Goal: Transaction & Acquisition: Subscribe to service/newsletter

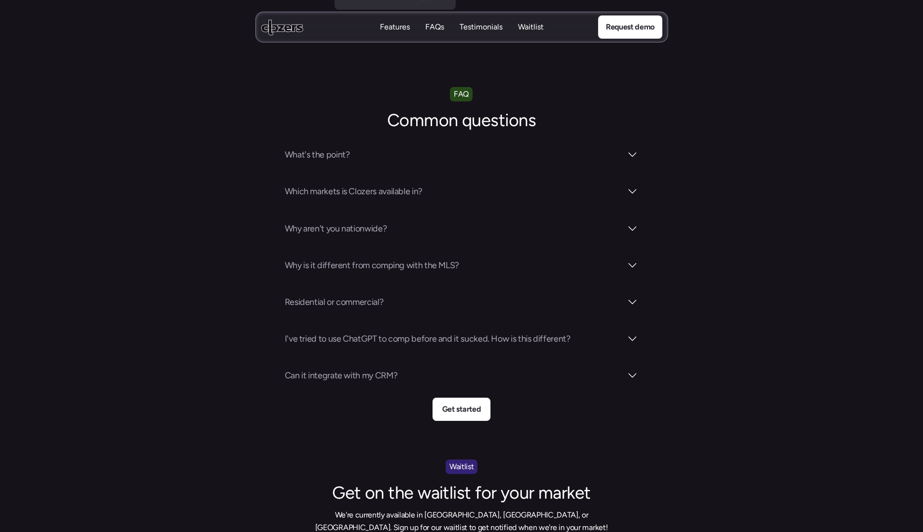
scroll to position [3338, 0]
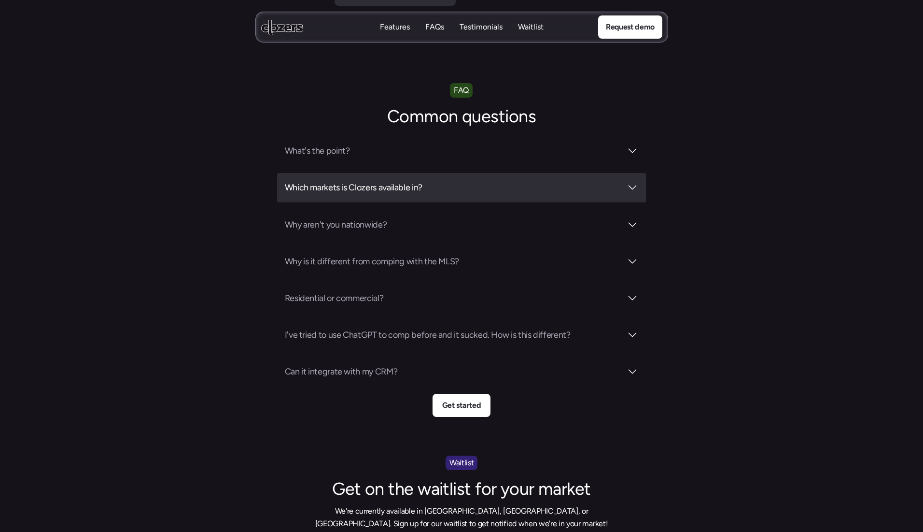
click at [632, 182] on div at bounding box center [633, 188] width 12 height 12
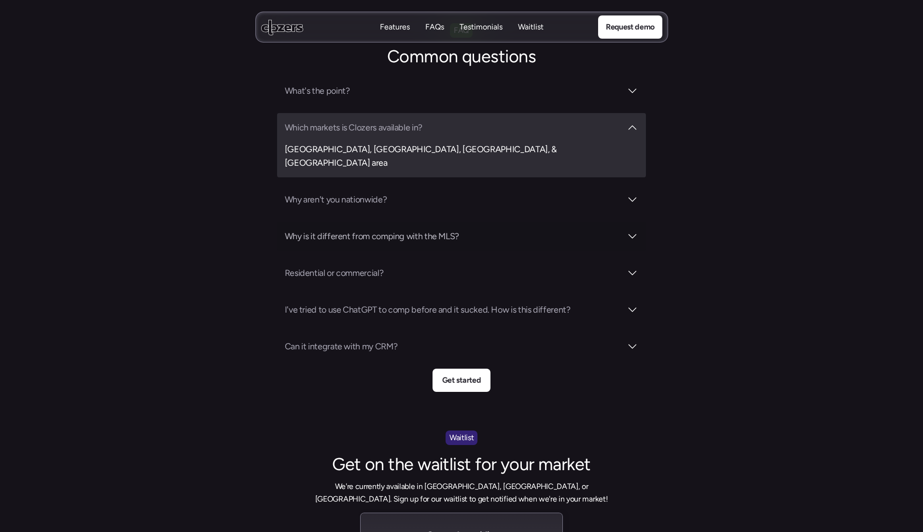
scroll to position [3399, 0]
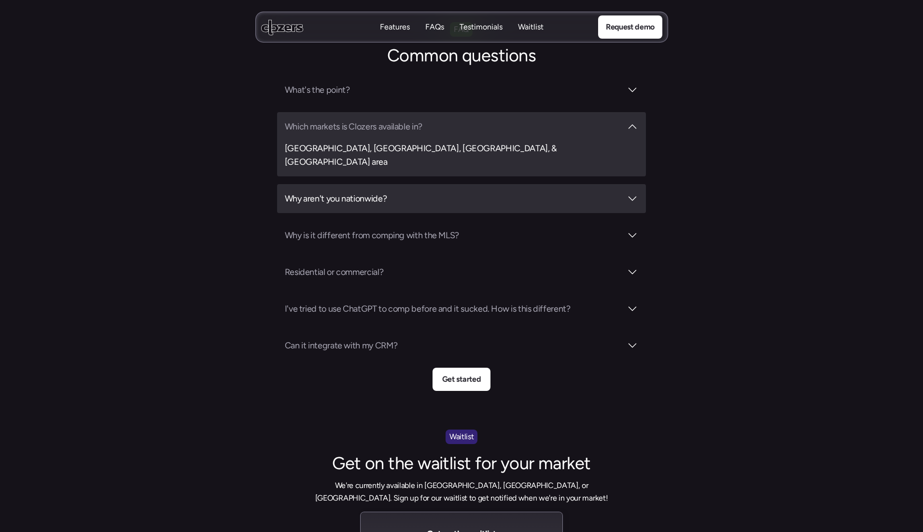
click at [401, 192] on h3 "Why aren't you nationwide?" at bounding box center [453, 199] width 337 height 14
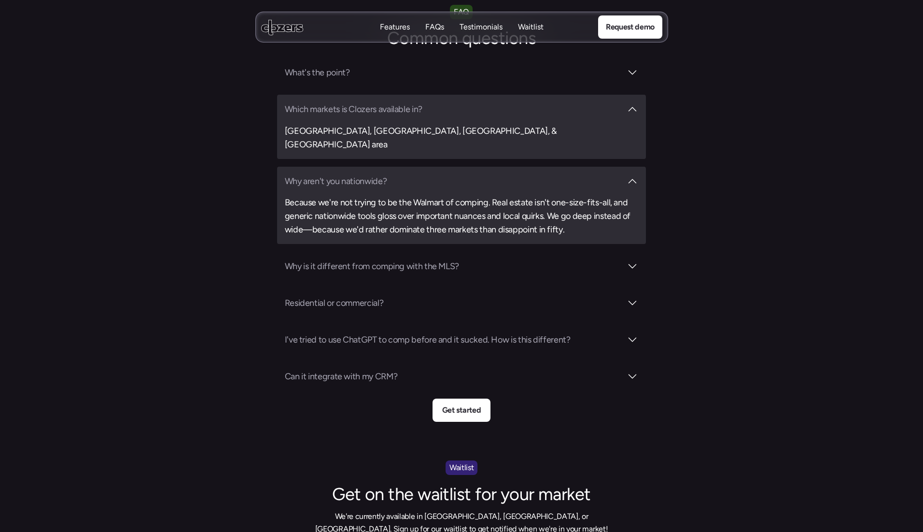
scroll to position [3422, 0]
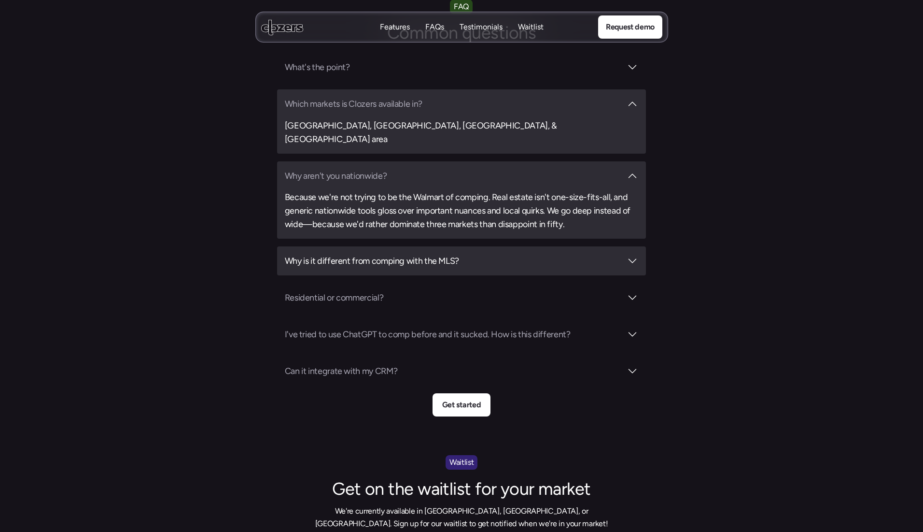
click at [441, 254] on h3 "Why is it different from comping with the MLS?" at bounding box center [453, 261] width 337 height 14
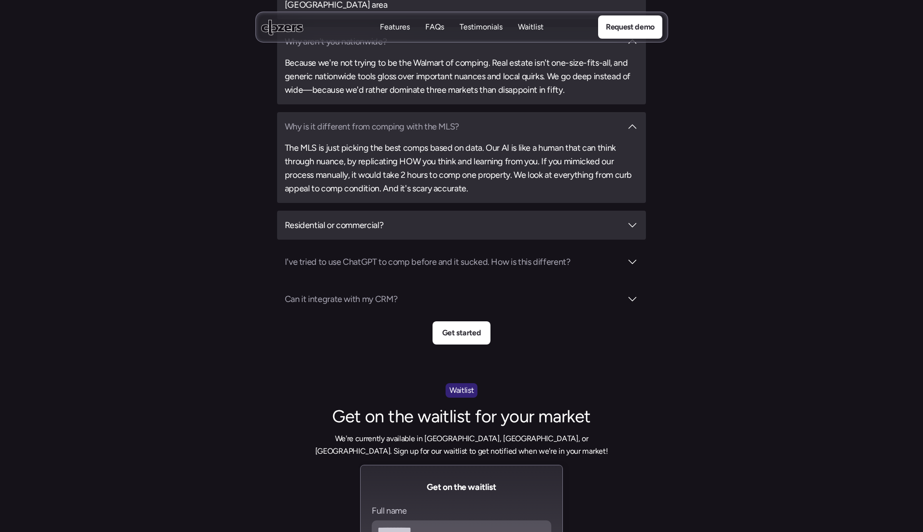
scroll to position [3558, 0]
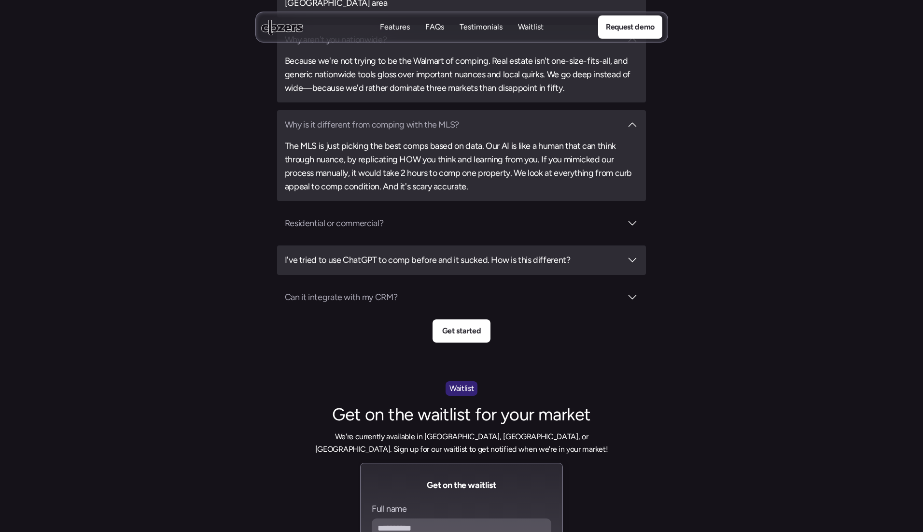
click at [441, 253] on h3 "I've tried to use ChatGPT to comp before and it sucked. How is this different?" at bounding box center [453, 260] width 337 height 14
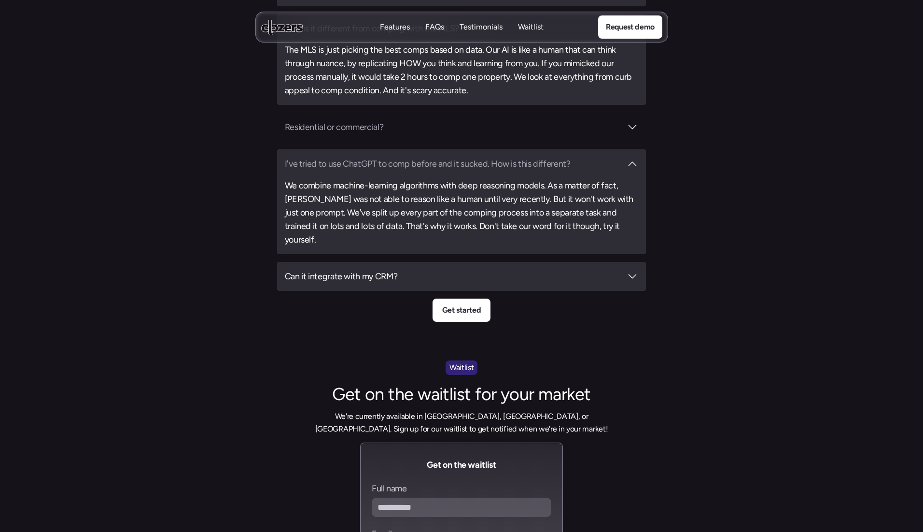
scroll to position [3653, 0]
click at [441, 270] on h3 "Can it integrate with my CRM?" at bounding box center [453, 277] width 337 height 14
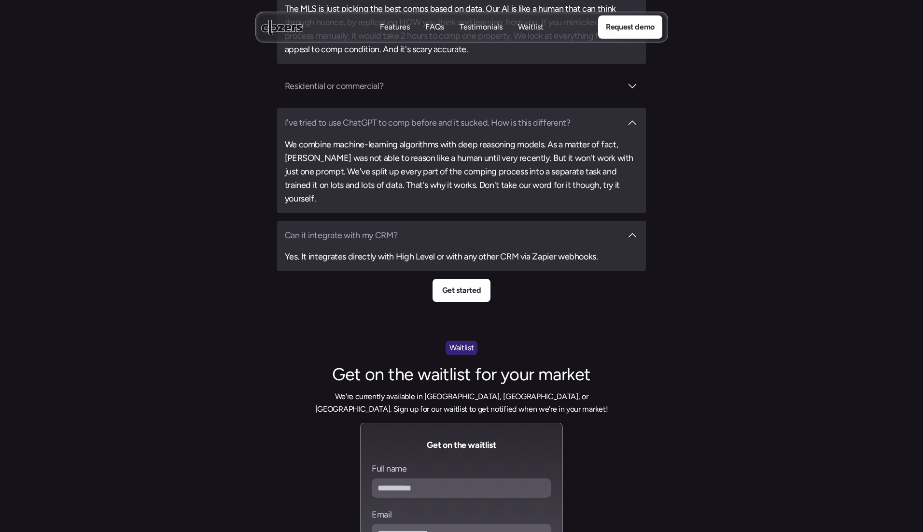
scroll to position [3696, 0]
drag, startPoint x: 397, startPoint y: 201, endPoint x: 436, endPoint y: 205, distance: 38.8
click at [436, 249] on h3 "Yes. It integrates directly with High Level or with any other CRM via Zapier we…" at bounding box center [462, 256] width 354 height 14
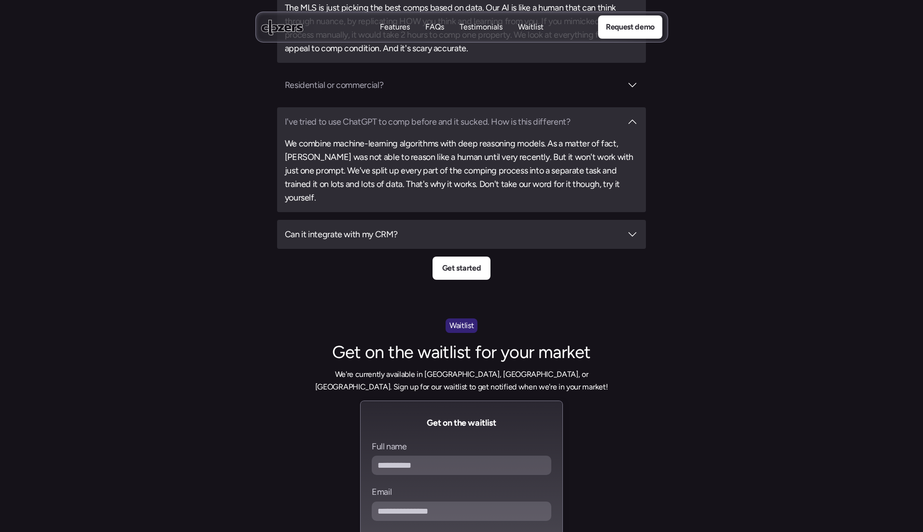
click at [378, 227] on h3 "Can it integrate with my CRM?" at bounding box center [453, 234] width 337 height 14
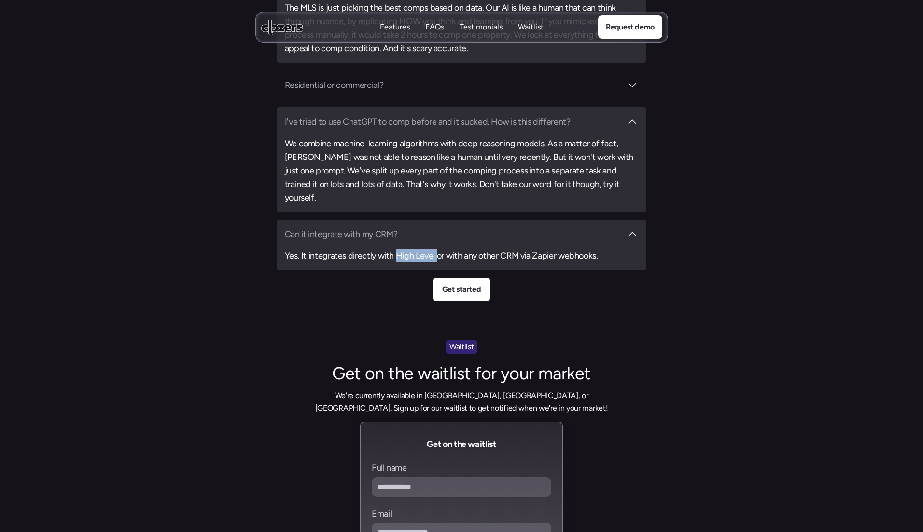
drag, startPoint x: 396, startPoint y: 203, endPoint x: 436, endPoint y: 204, distance: 40.1
click at [436, 249] on h3 "Yes. It integrates directly with High Level or with any other CRM via Zapier we…" at bounding box center [462, 256] width 354 height 14
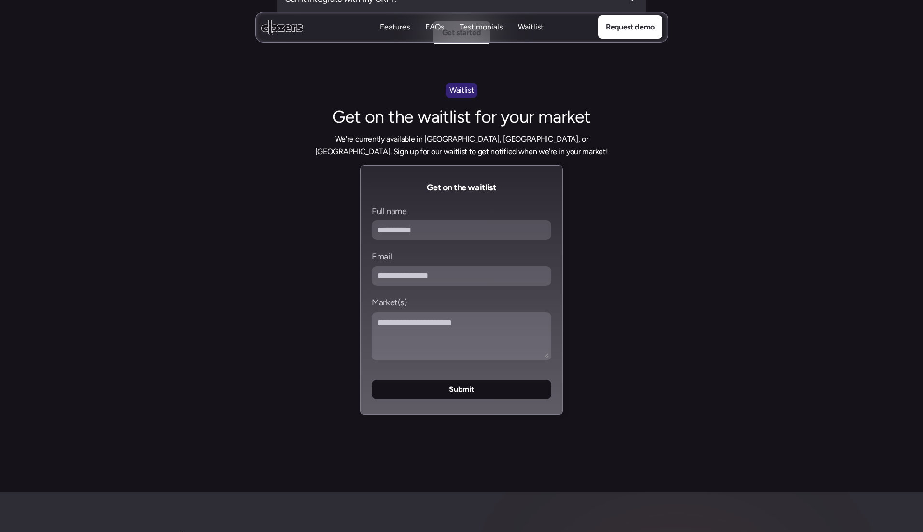
scroll to position [3929, 0]
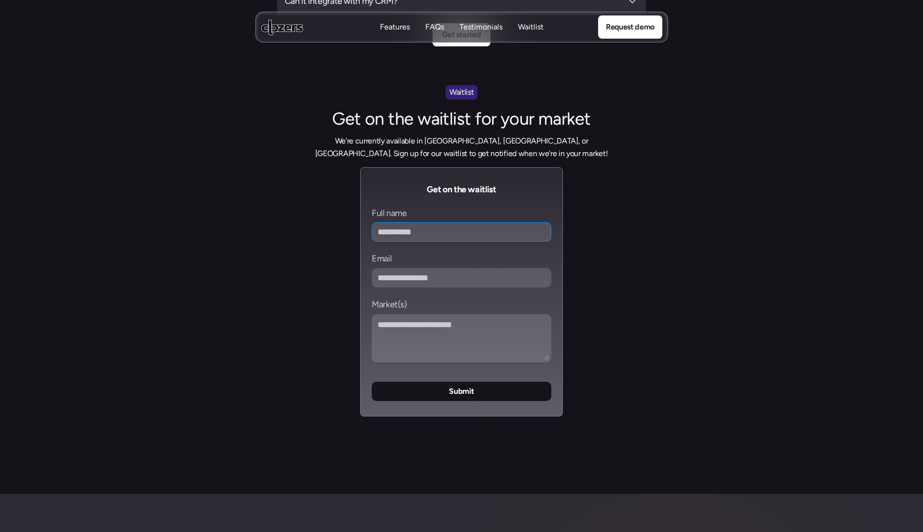
click at [390, 222] on input "Full name" at bounding box center [462, 231] width 180 height 19
type input "**********"
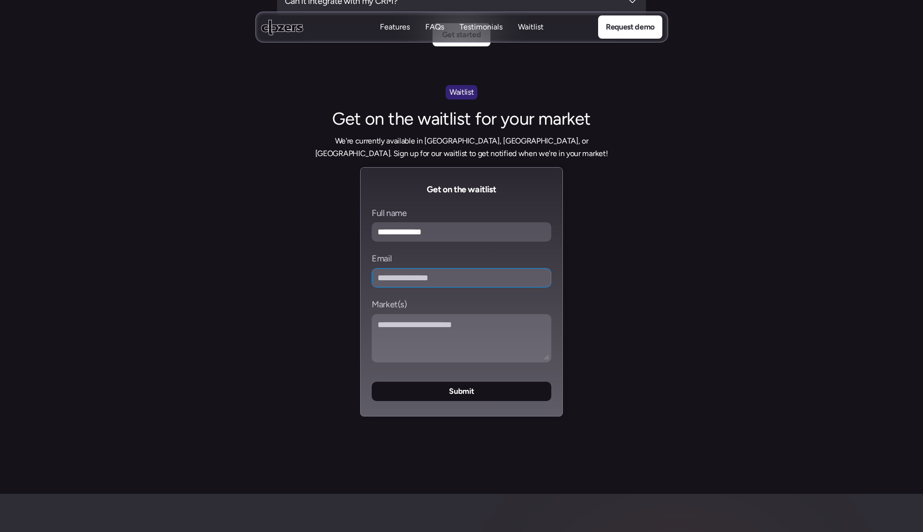
click at [397, 268] on input "Email" at bounding box center [462, 277] width 180 height 19
type input "**********"
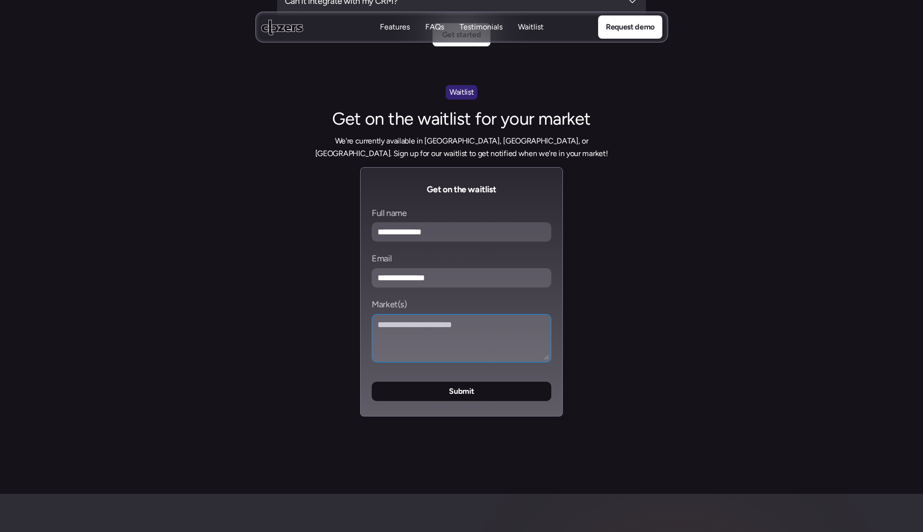
click at [396, 314] on textarea "Market(s)" at bounding box center [462, 338] width 180 height 48
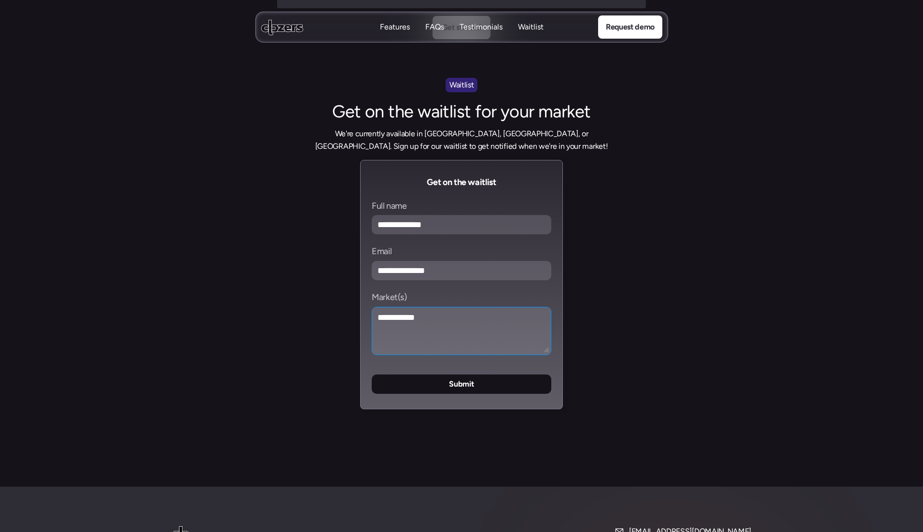
scroll to position [3938, 0]
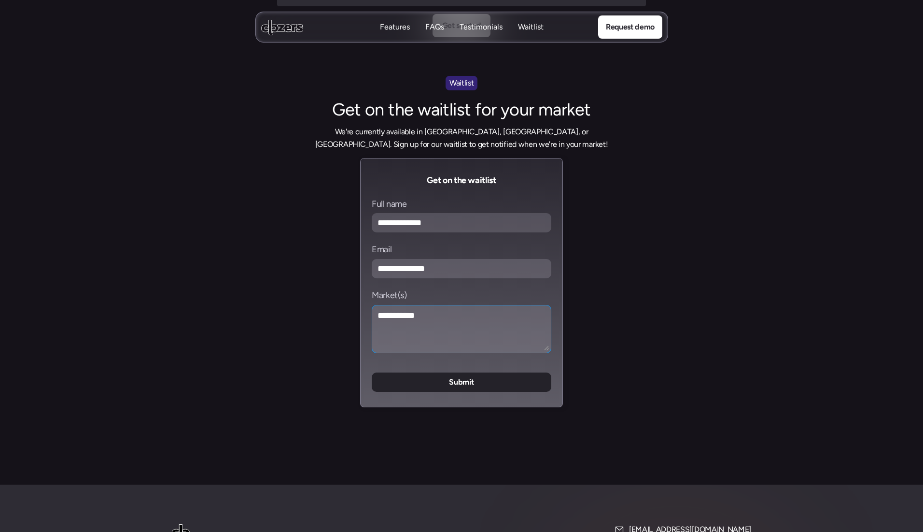
type textarea "**********"
click at [456, 376] on p "Submit" at bounding box center [461, 382] width 25 height 13
